Goal: Transaction & Acquisition: Purchase product/service

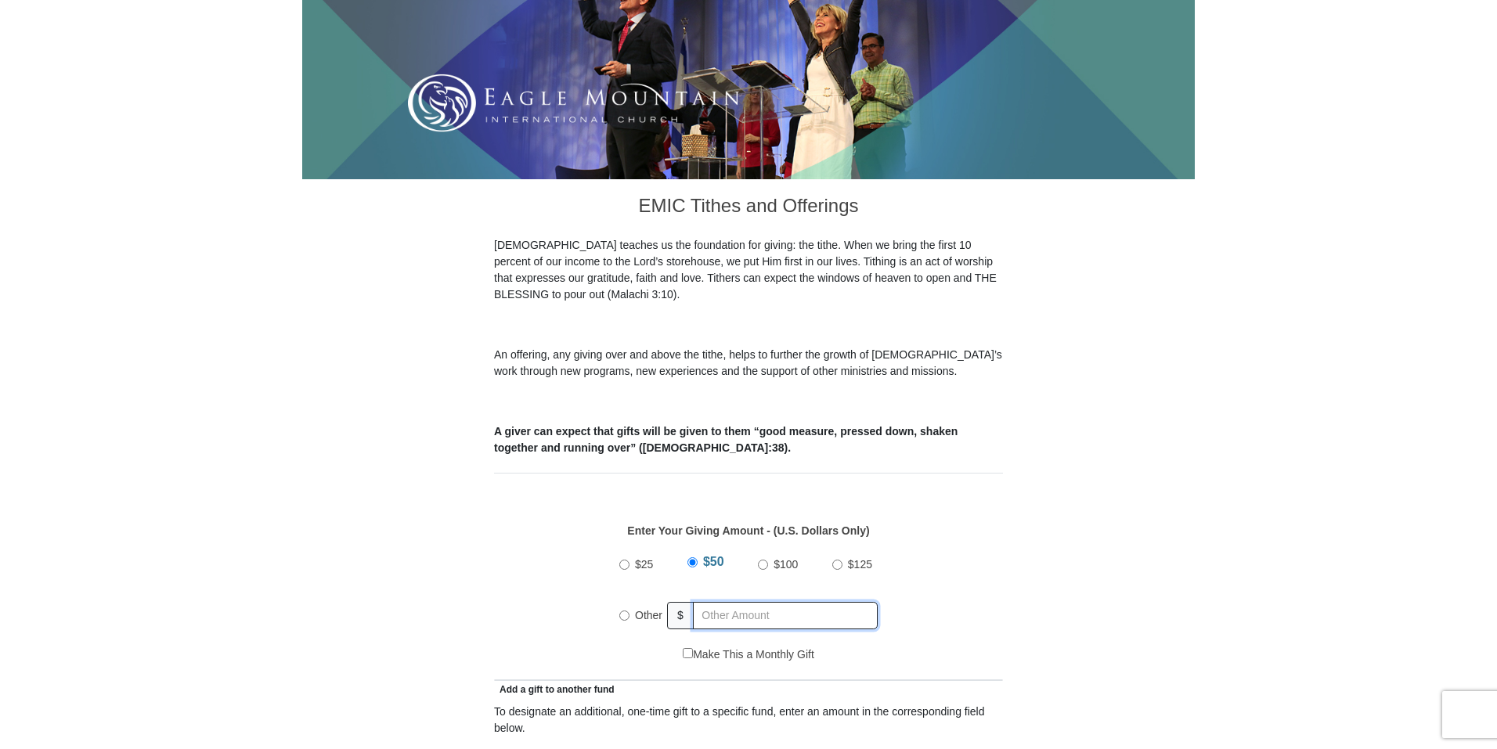
radio input "true"
click at [742, 602] on input "text" at bounding box center [788, 615] width 179 height 27
type input "322.20"
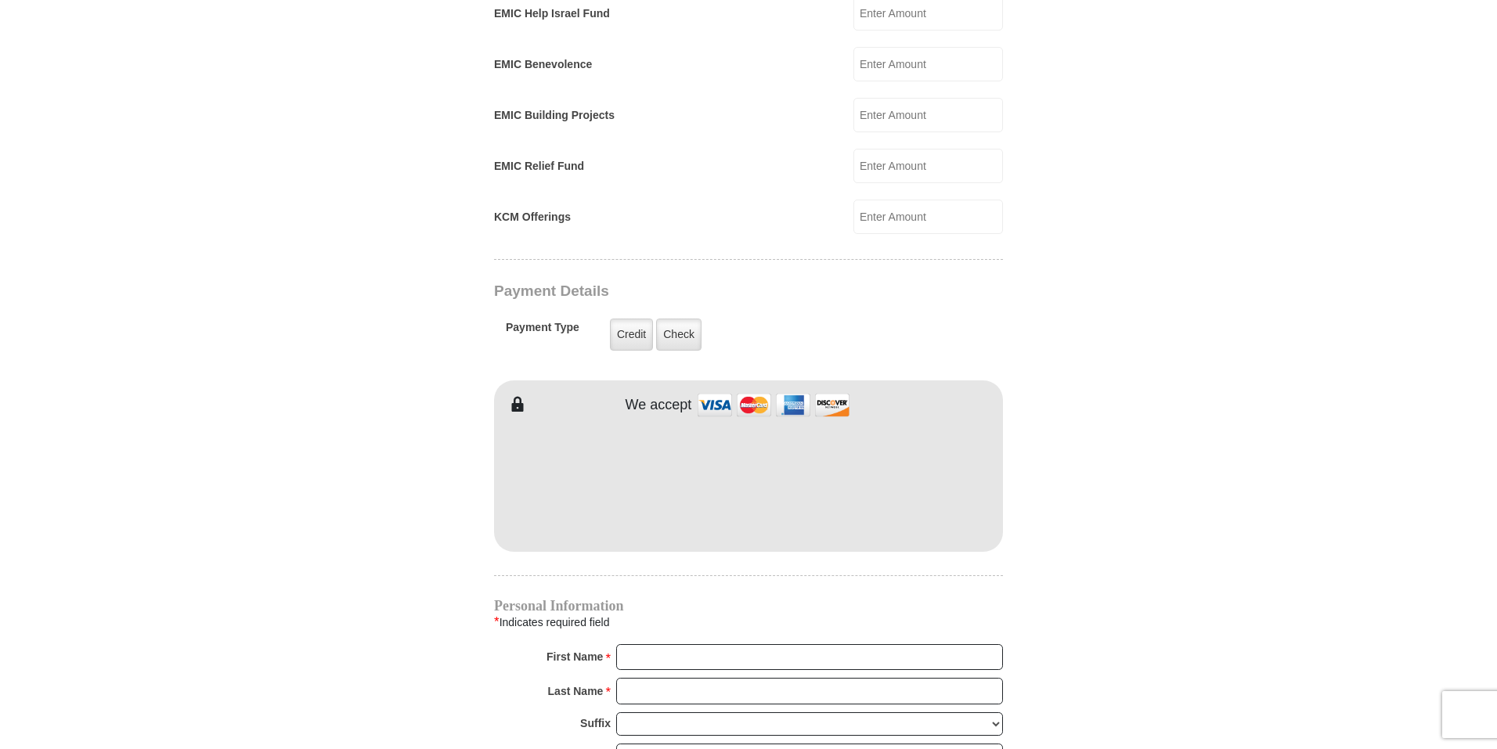
scroll to position [1044, 0]
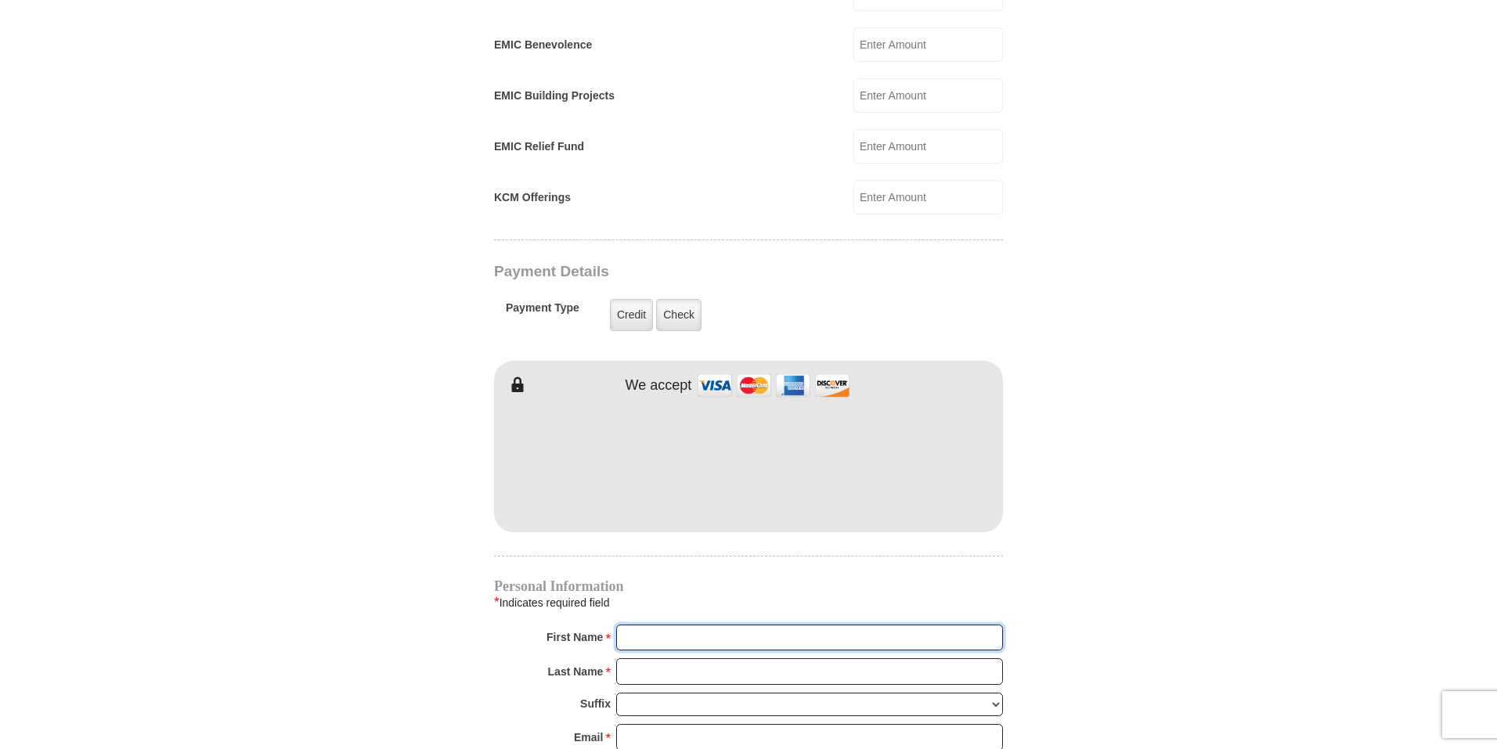
click at [693, 626] on input "First Name *" at bounding box center [809, 638] width 387 height 27
type input "[PERSON_NAME]"
type input "[EMAIL_ADDRESS][DOMAIN_NAME]"
type input "[STREET_ADDRESS]"
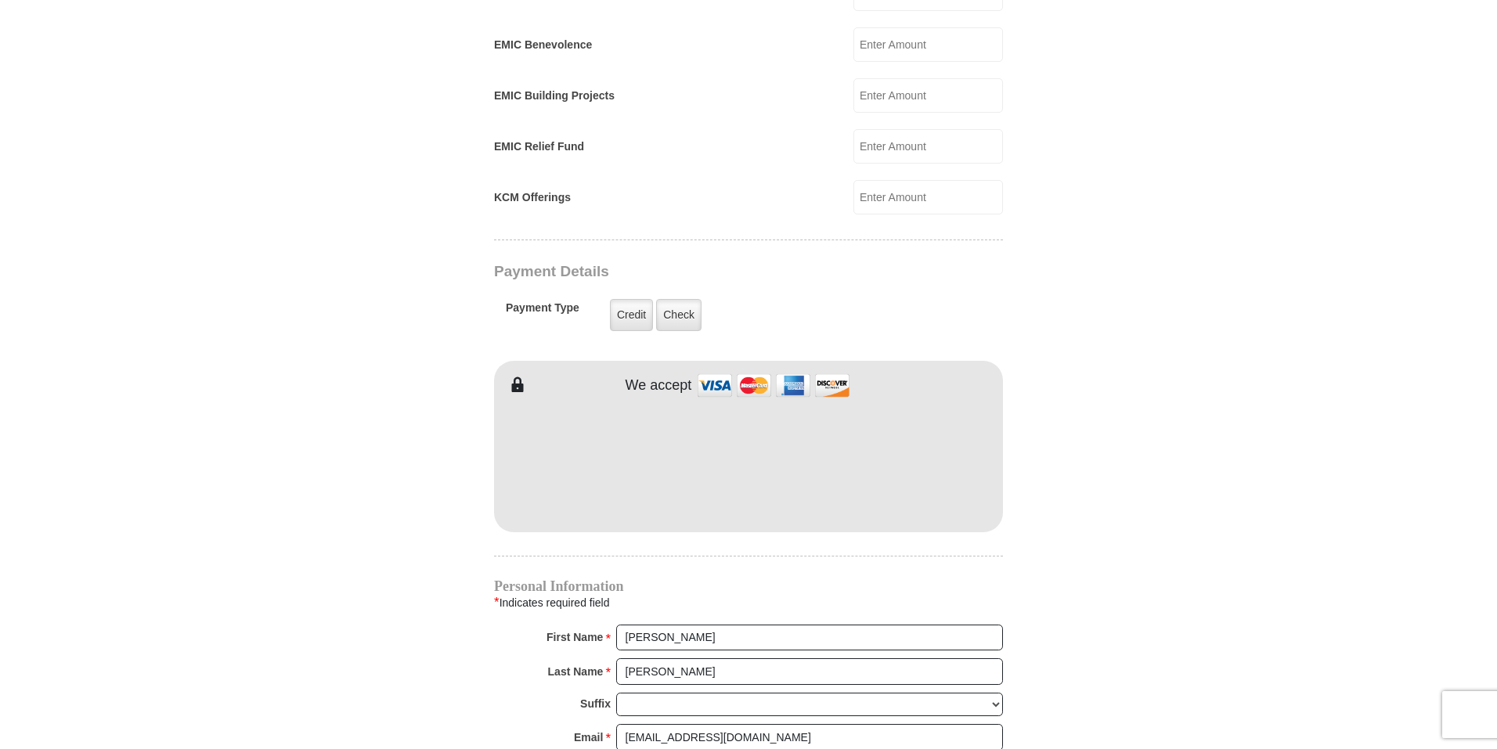
type input "Decatur"
select select "[GEOGRAPHIC_DATA]"
type input "76234-5318"
type input "9403938772"
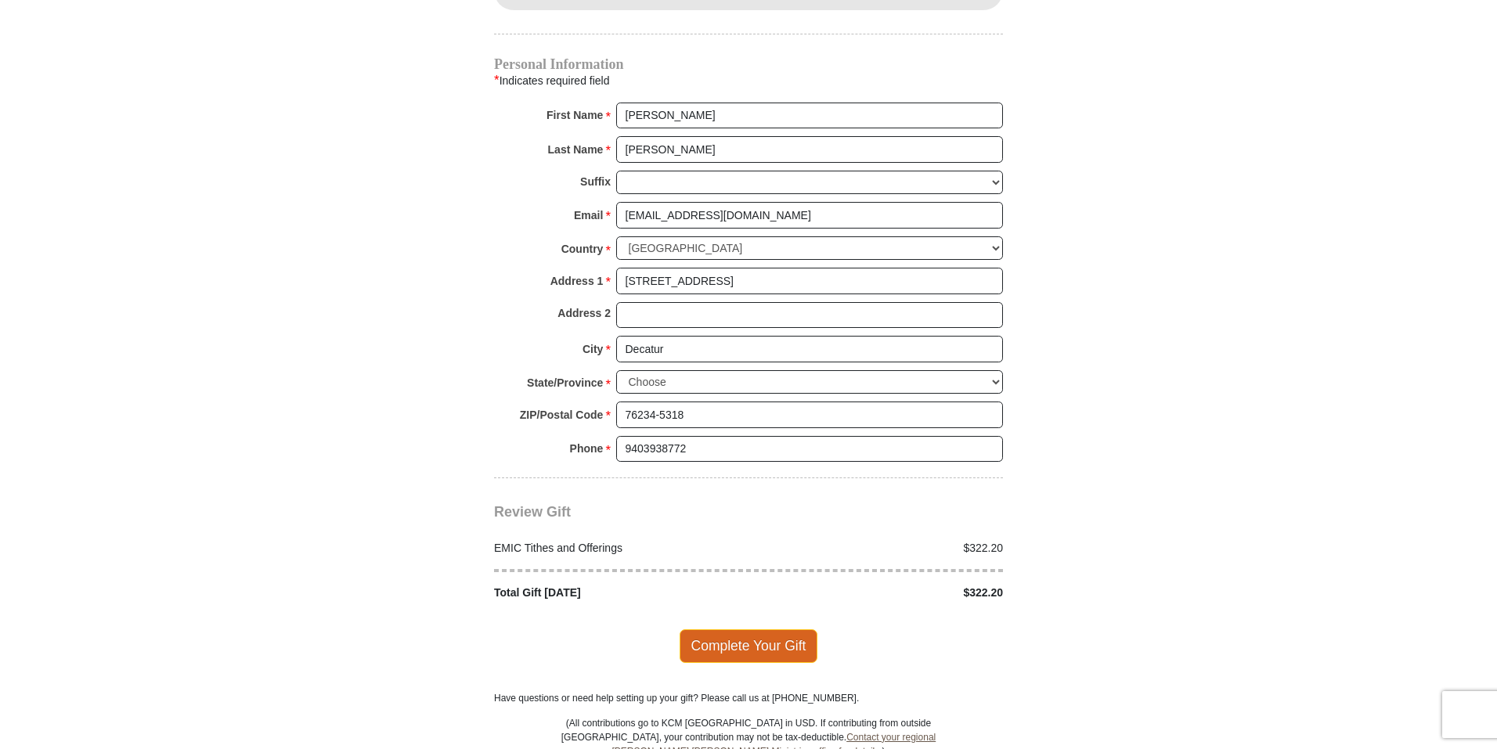
click at [750, 632] on span "Complete Your Gift" at bounding box center [749, 646] width 139 height 33
